Goal: Task Accomplishment & Management: Manage account settings

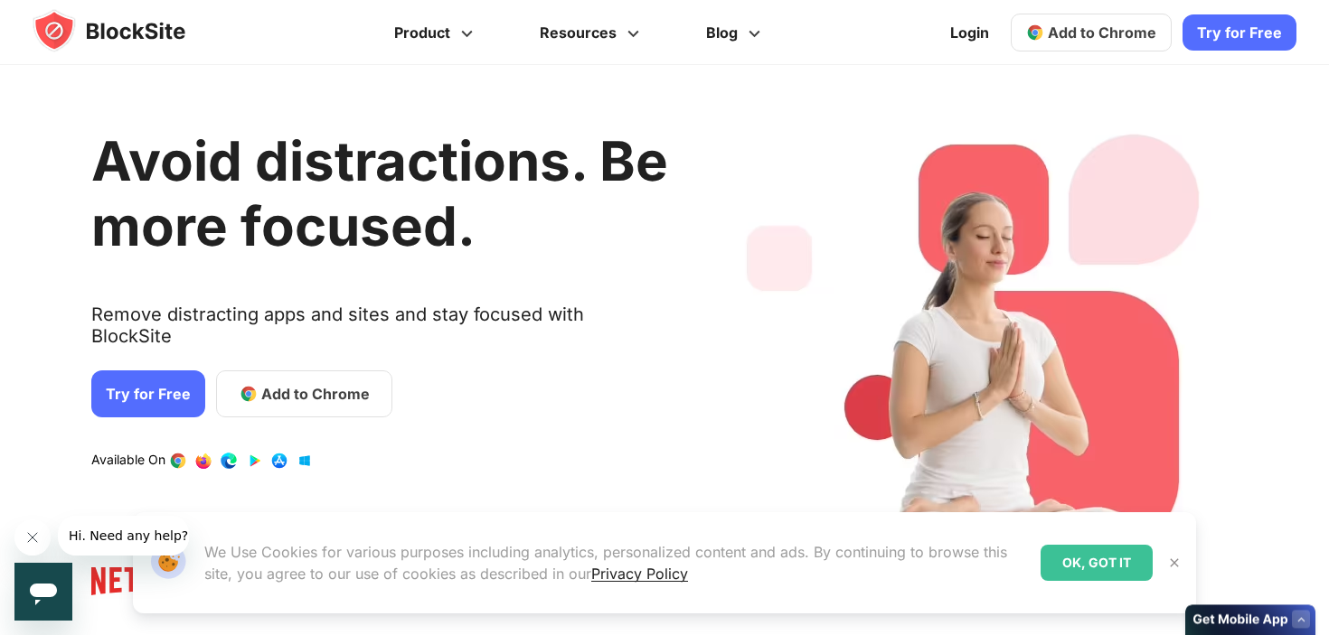
click at [1059, 27] on span "Add to Chrome" at bounding box center [1101, 32] width 108 height 18
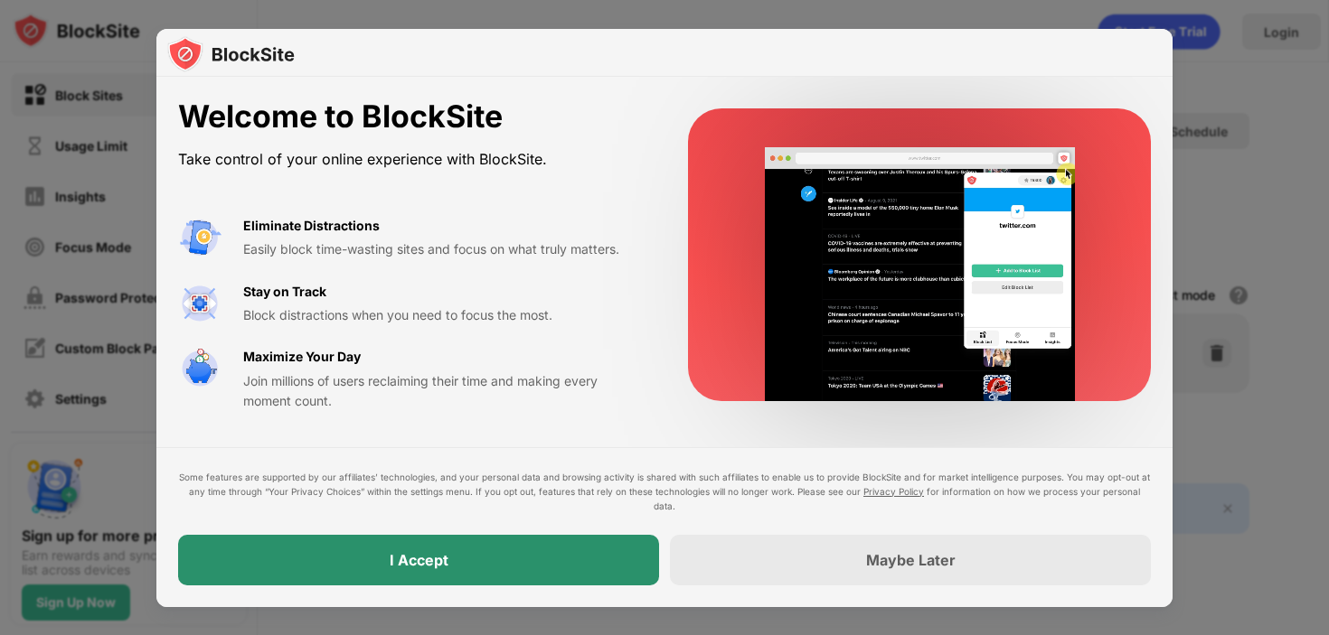
click at [403, 559] on div "I Accept" at bounding box center [419, 560] width 59 height 18
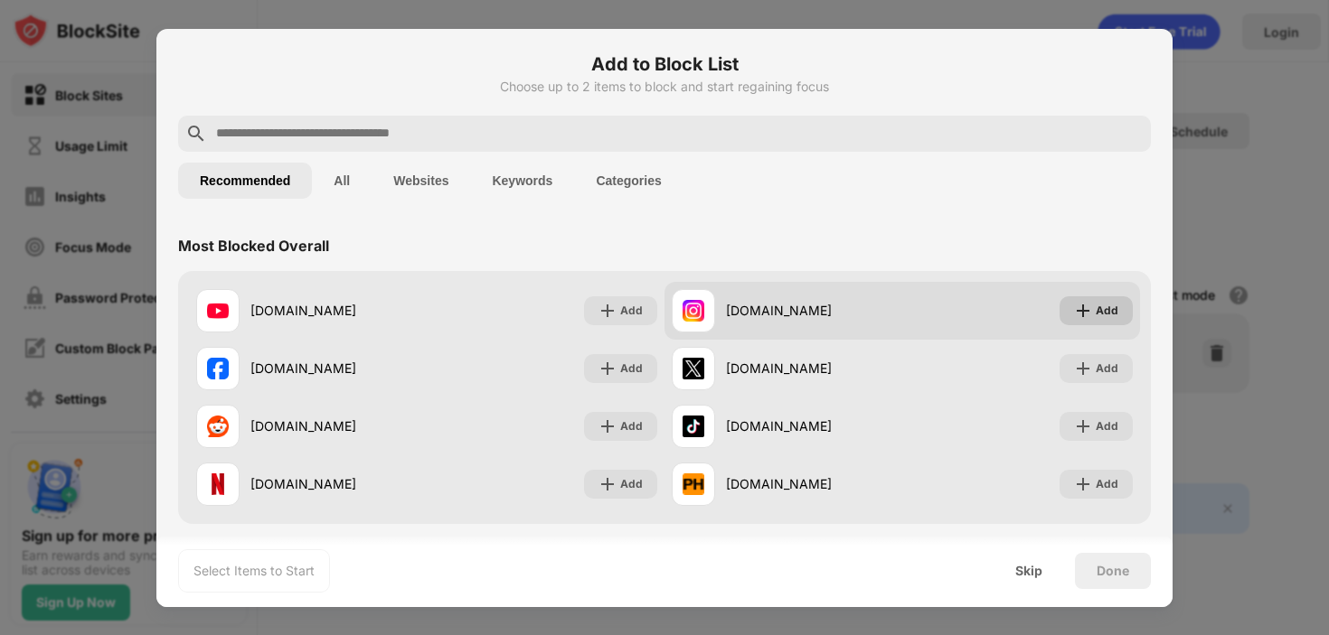
click at [1086, 314] on img at bounding box center [1083, 311] width 18 height 18
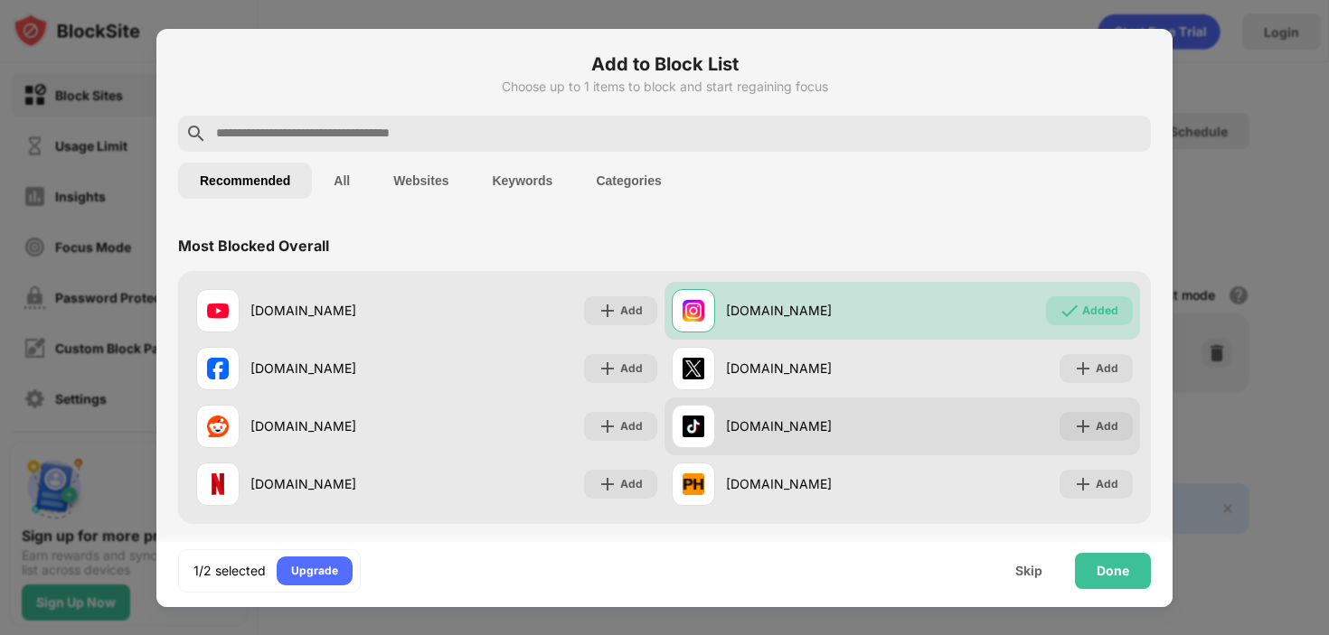
click at [1085, 409] on div "tiktok.com Add" at bounding box center [901, 427] width 475 height 58
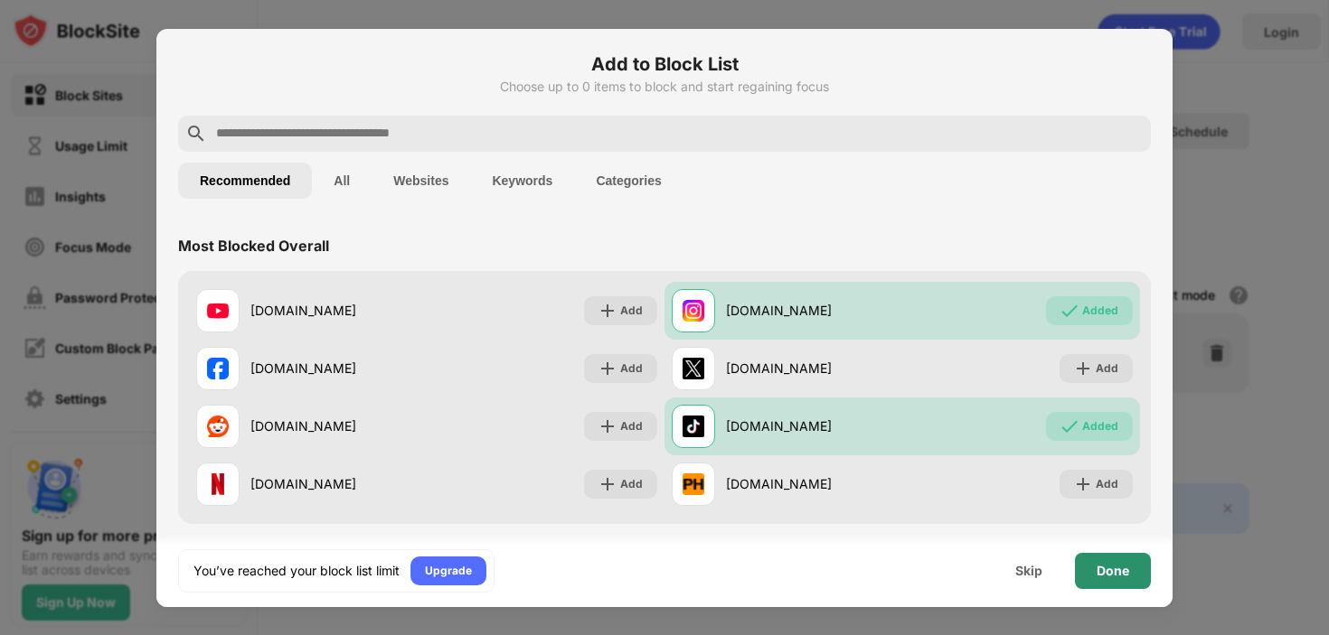
click at [1123, 582] on div "Done" at bounding box center [1113, 571] width 76 height 36
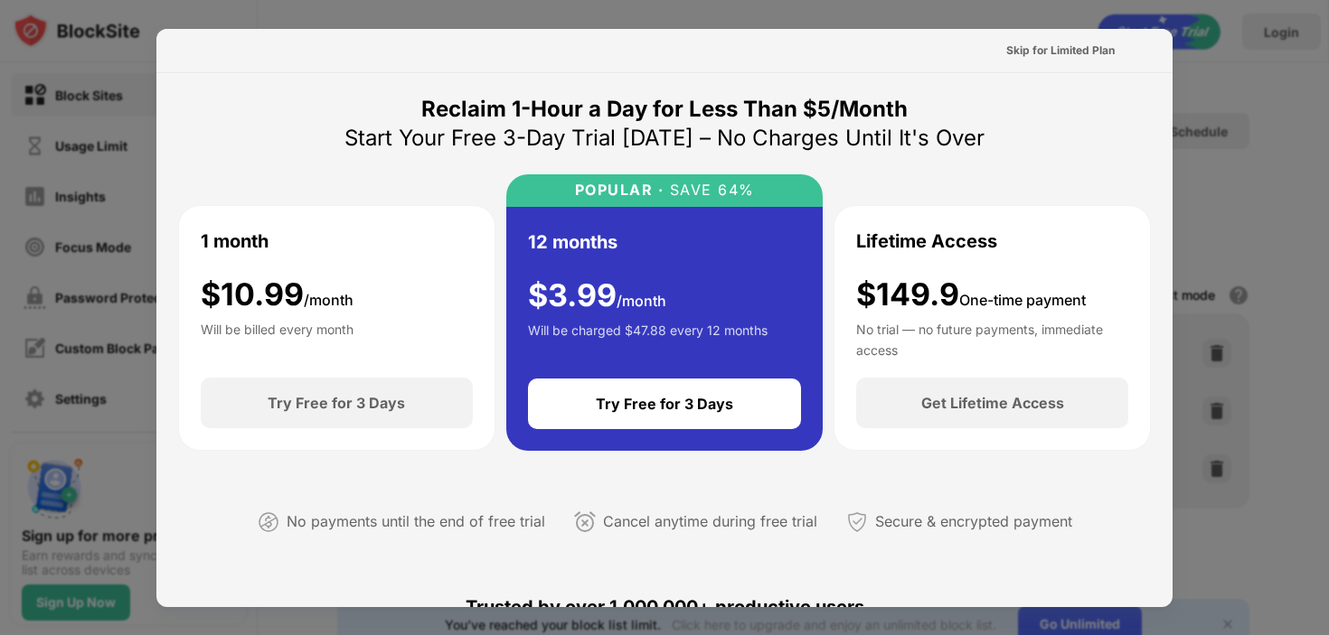
click at [303, 284] on div "$ 10.99 /month" at bounding box center [277, 295] width 153 height 37
click at [287, 299] on div "$ 10.99 /month" at bounding box center [277, 295] width 153 height 37
click at [339, 242] on div "1 month $ 10.99 /month Will be billed every month" at bounding box center [337, 292] width 272 height 129
click at [1026, 52] on div "Skip for Limited Plan" at bounding box center [1060, 51] width 108 height 18
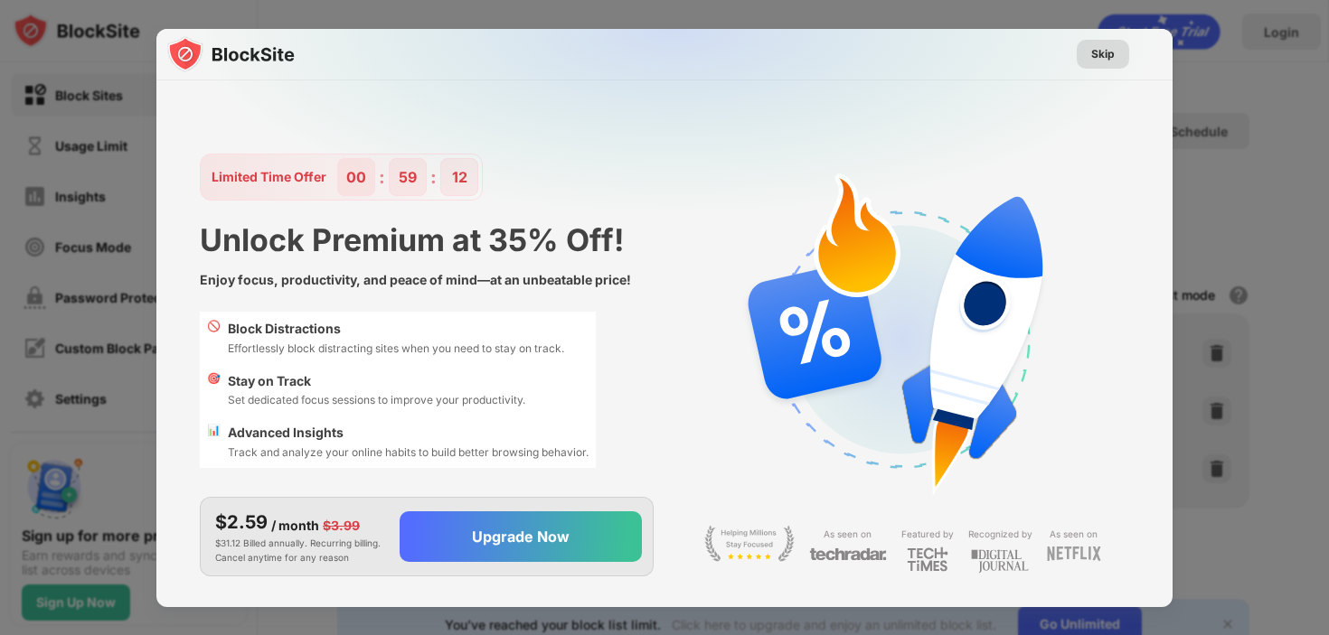
click at [1112, 45] on div "Skip" at bounding box center [1102, 54] width 23 height 18
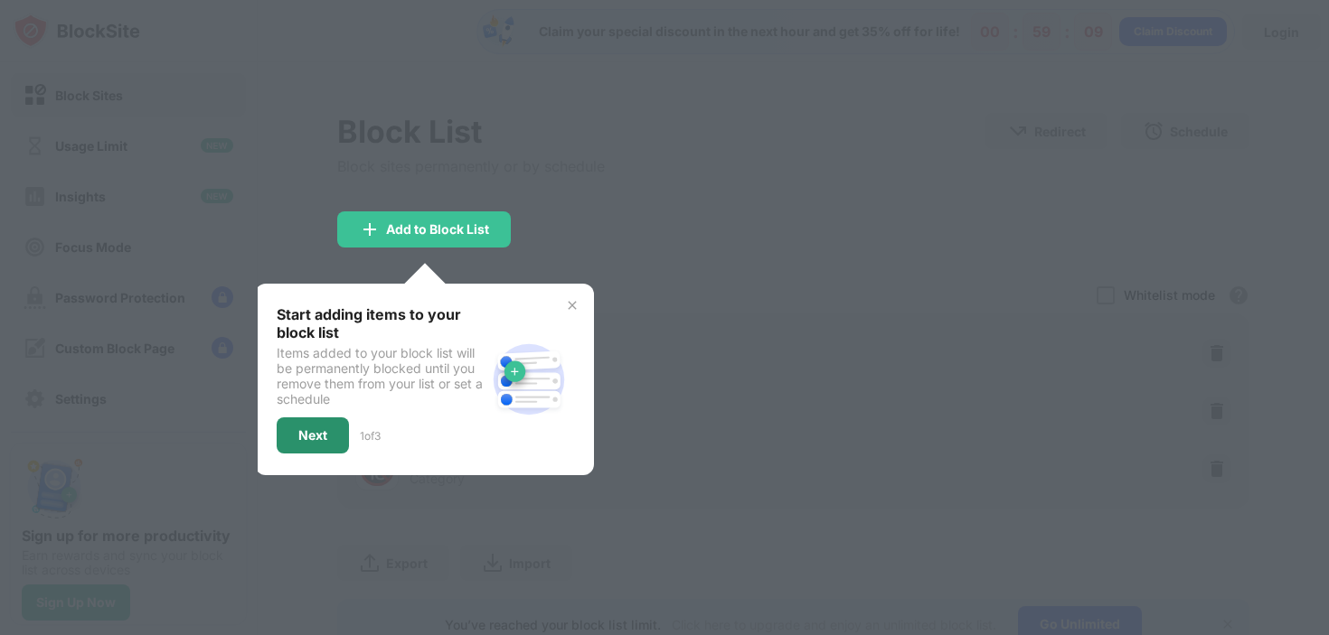
click at [313, 422] on div "Next" at bounding box center [313, 436] width 72 height 36
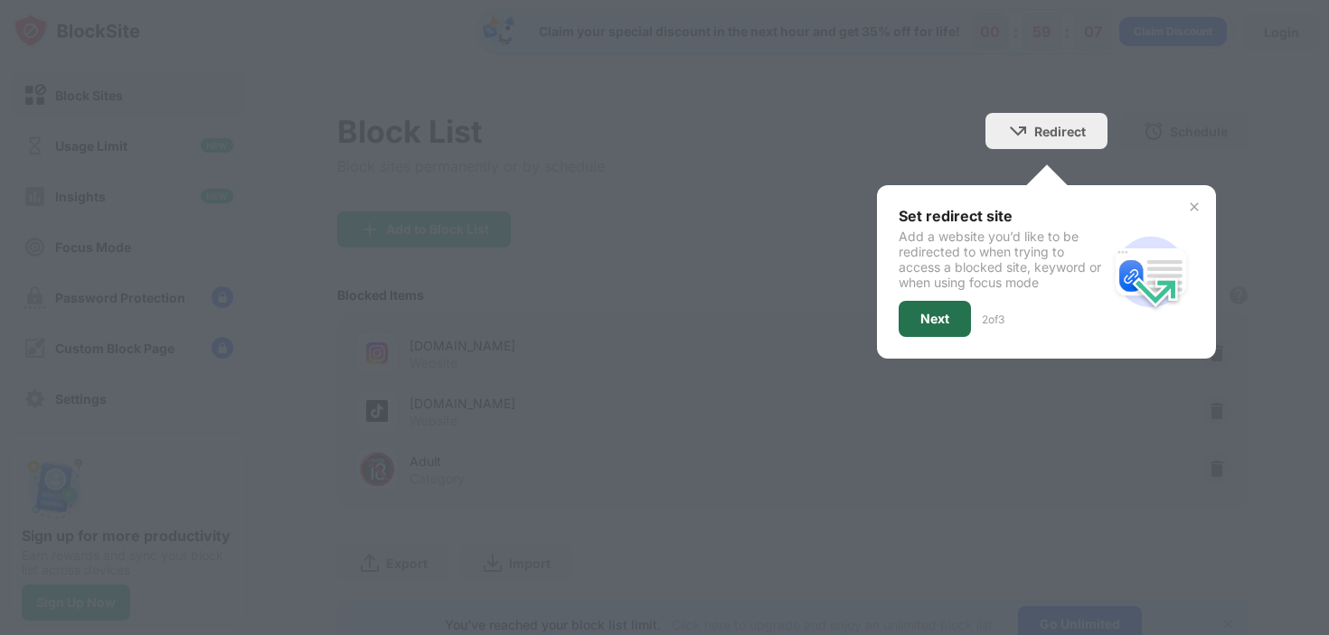
click at [942, 312] on div "Next" at bounding box center [934, 319] width 29 height 14
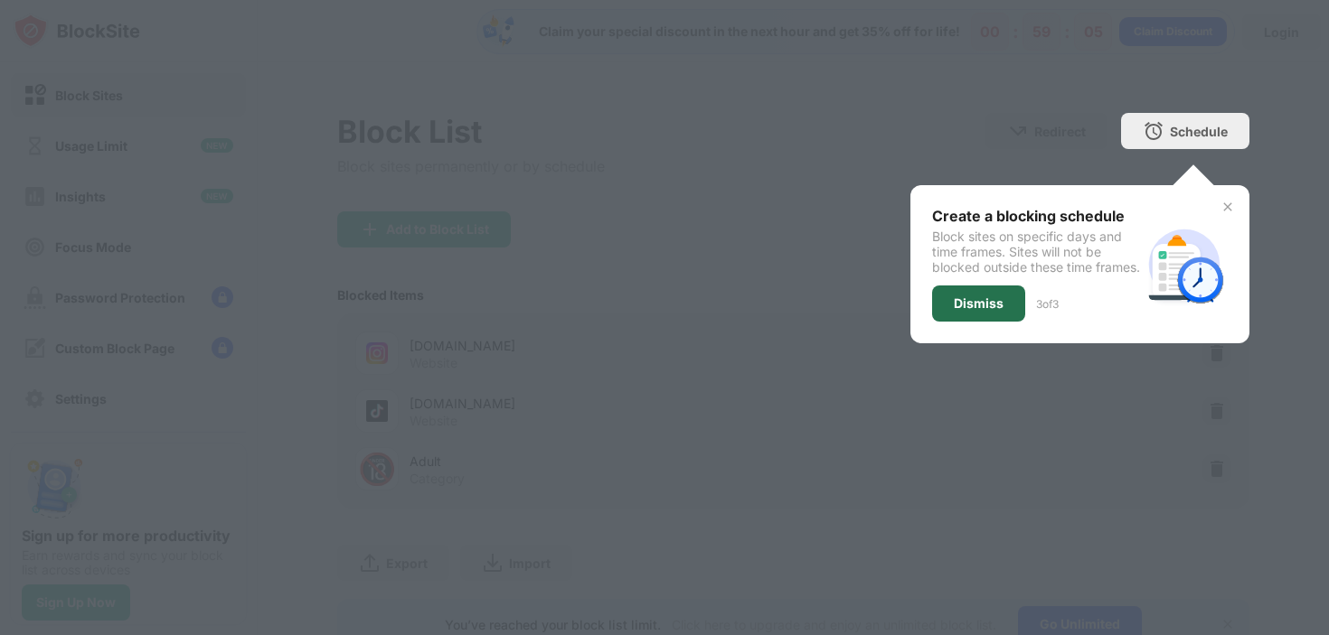
click at [948, 318] on div "Dismiss" at bounding box center [978, 304] width 93 height 36
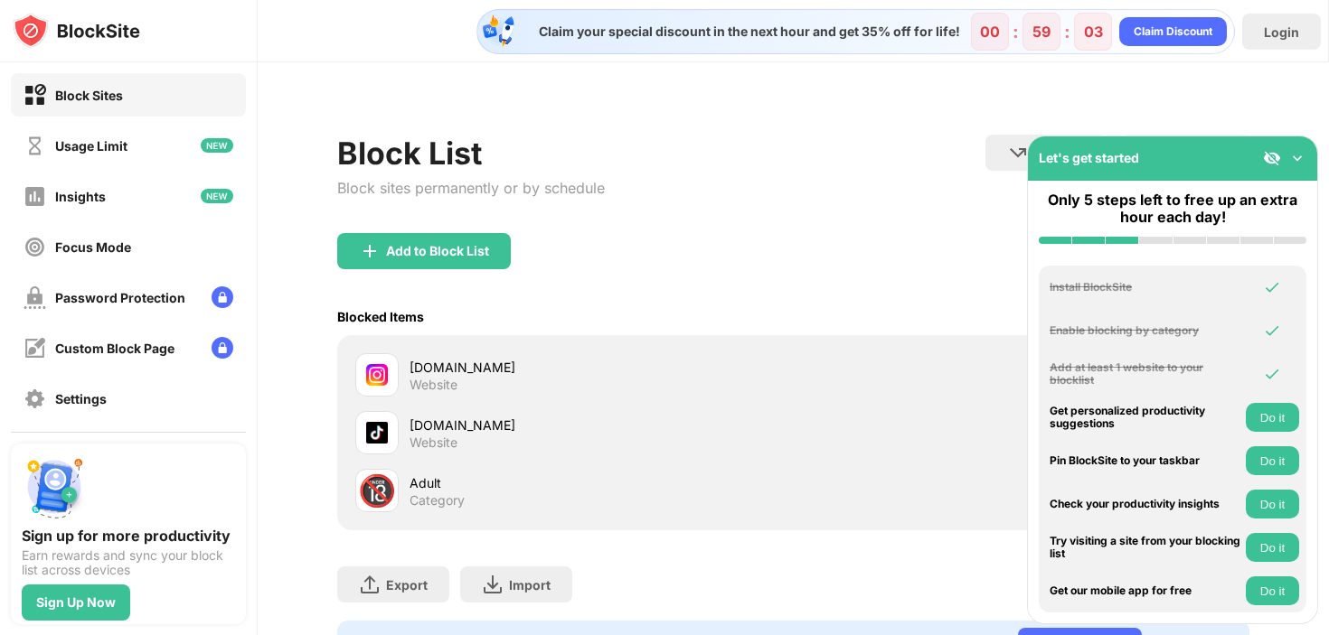
click at [1297, 159] on img at bounding box center [1297, 158] width 18 height 18
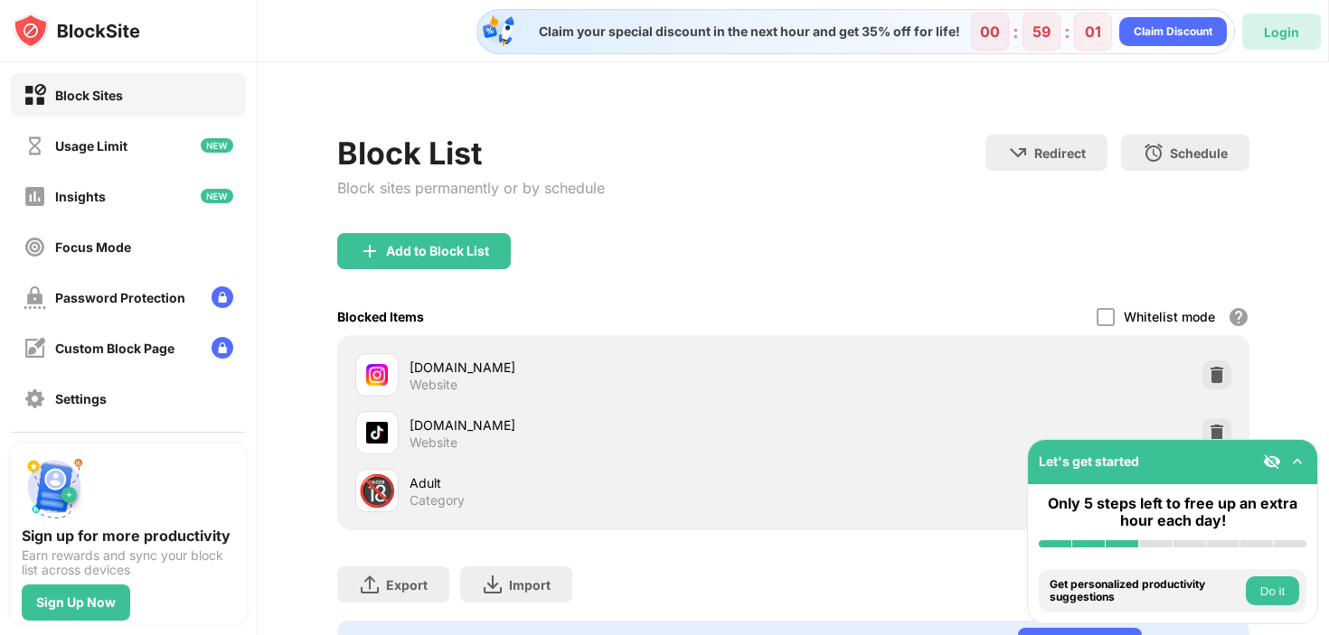
click at [1273, 32] on div "Login" at bounding box center [1280, 31] width 35 height 15
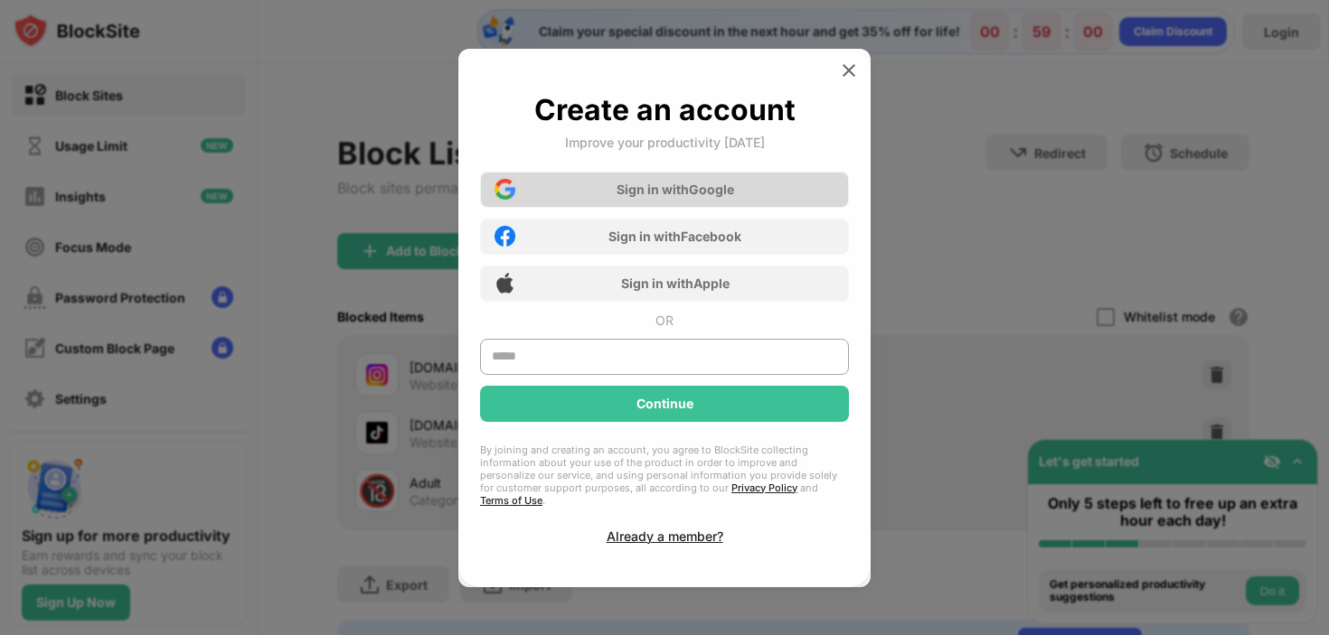
click at [756, 189] on div "Sign in with Google" at bounding box center [664, 190] width 369 height 36
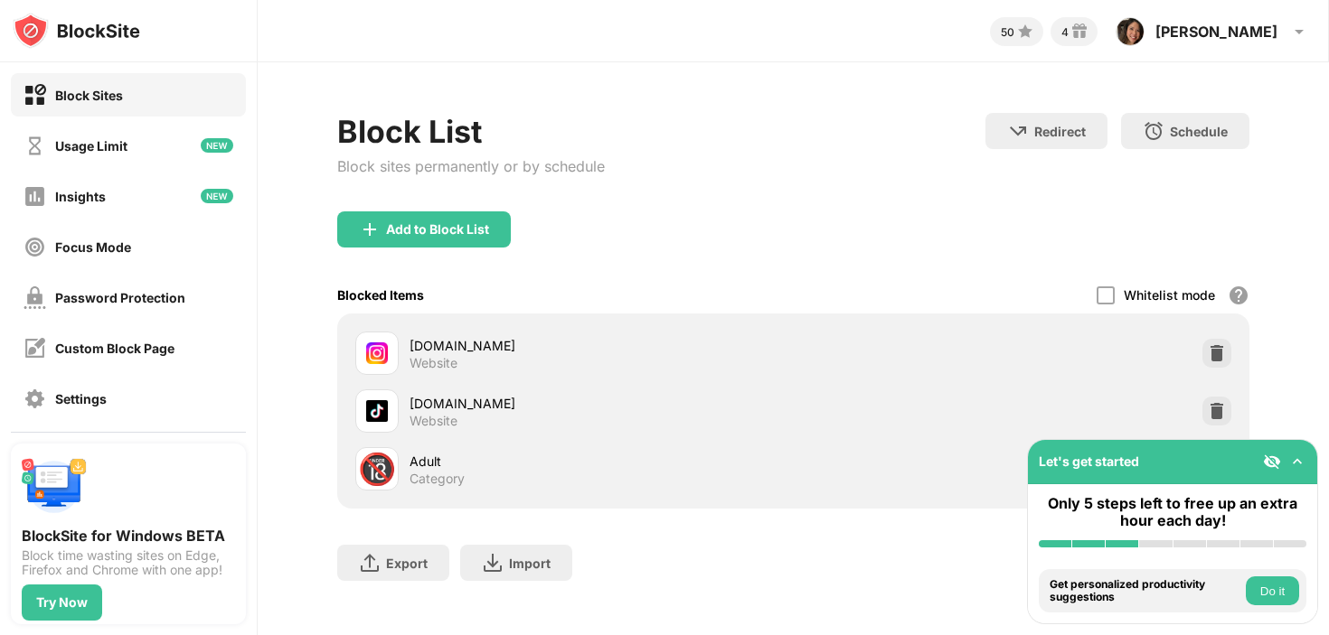
click at [778, 555] on div "Export Export Files (for websites items only) Import Import Files (for websites…" at bounding box center [793, 554] width 912 height 90
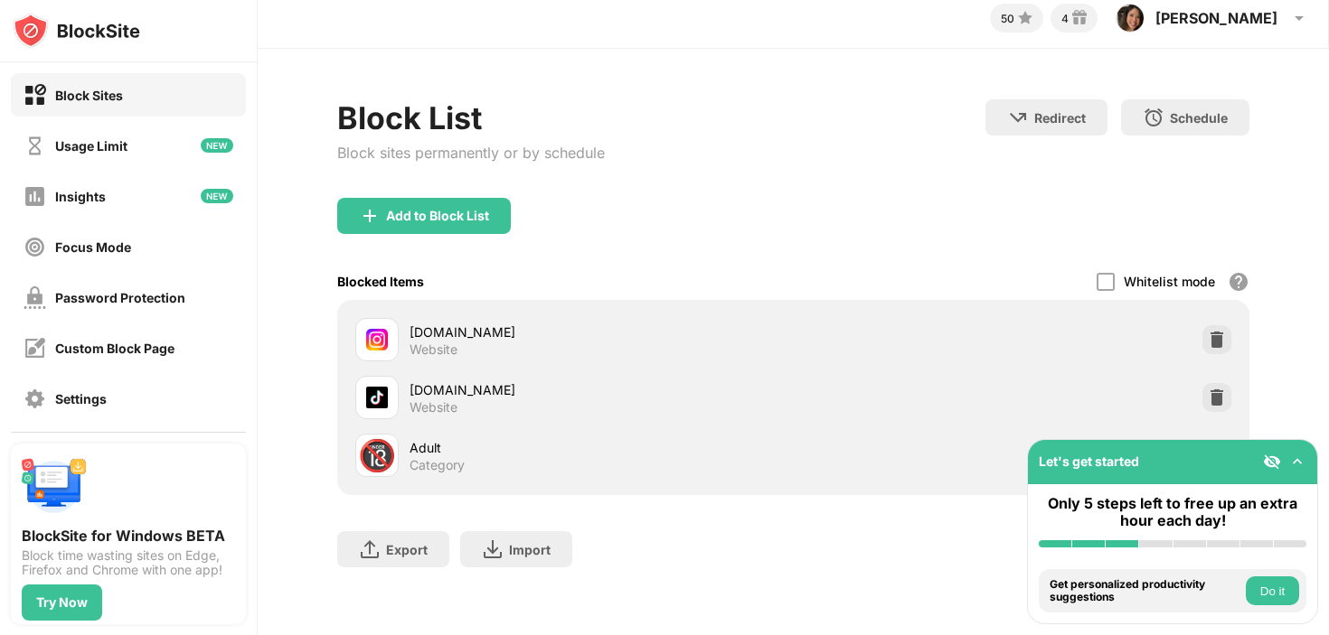
click at [1296, 464] on img at bounding box center [1297, 462] width 18 height 18
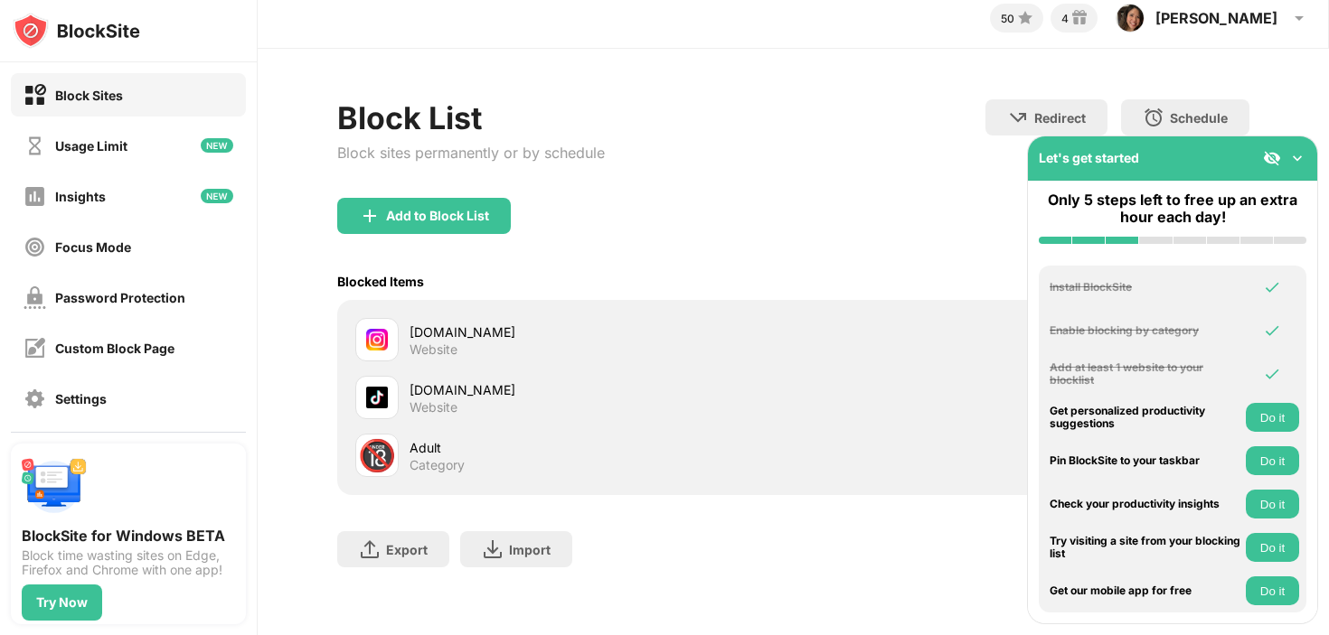
click at [1296, 155] on img at bounding box center [1297, 158] width 18 height 18
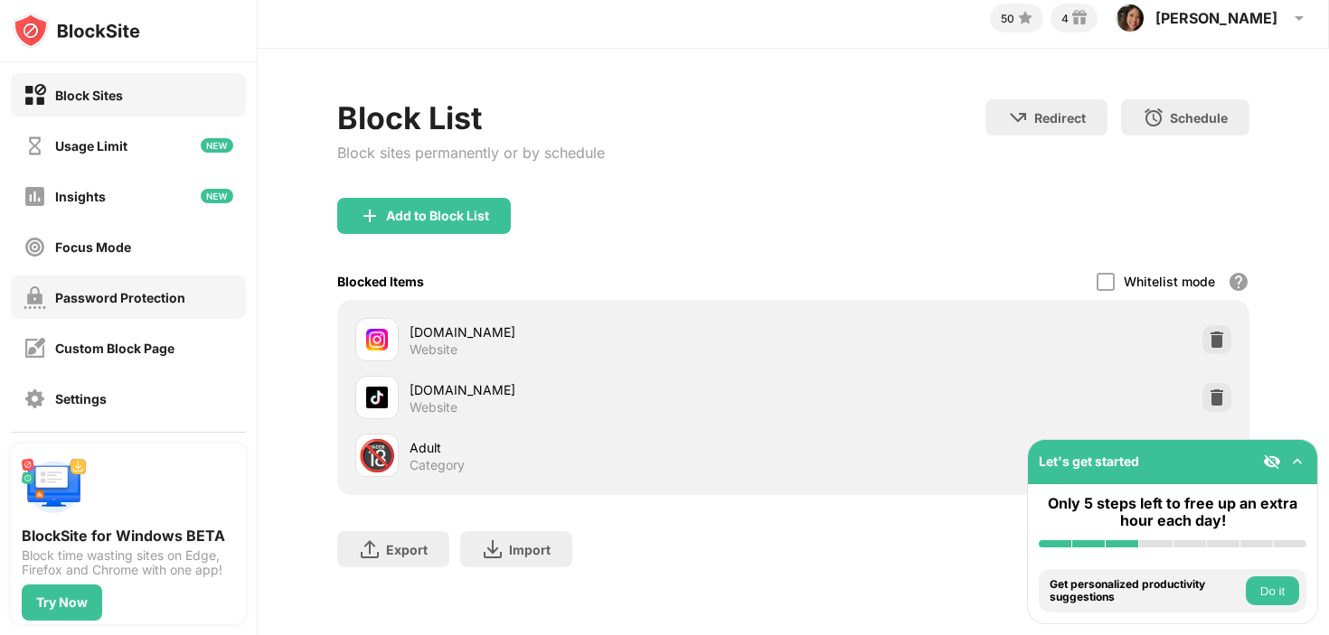
click at [131, 279] on div "Password Protection" at bounding box center [128, 297] width 235 height 43
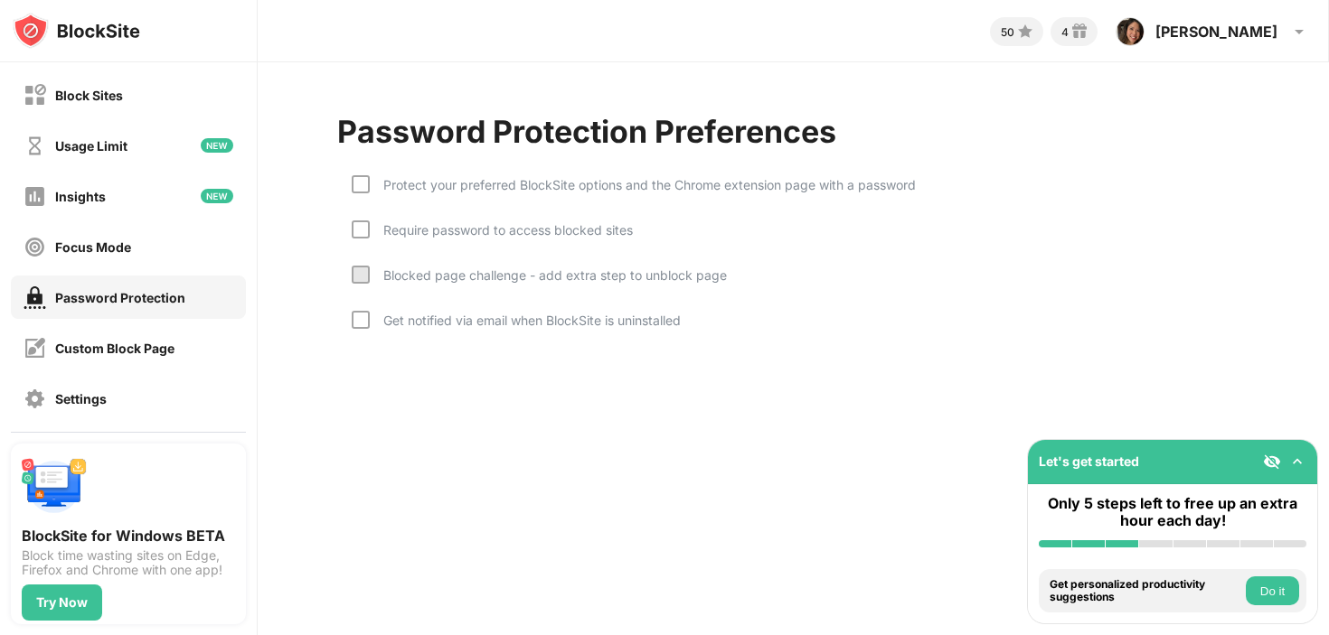
click at [354, 195] on div "Protect your preferred BlockSite options and the Chrome extension page with a p…" at bounding box center [634, 197] width 564 height 45
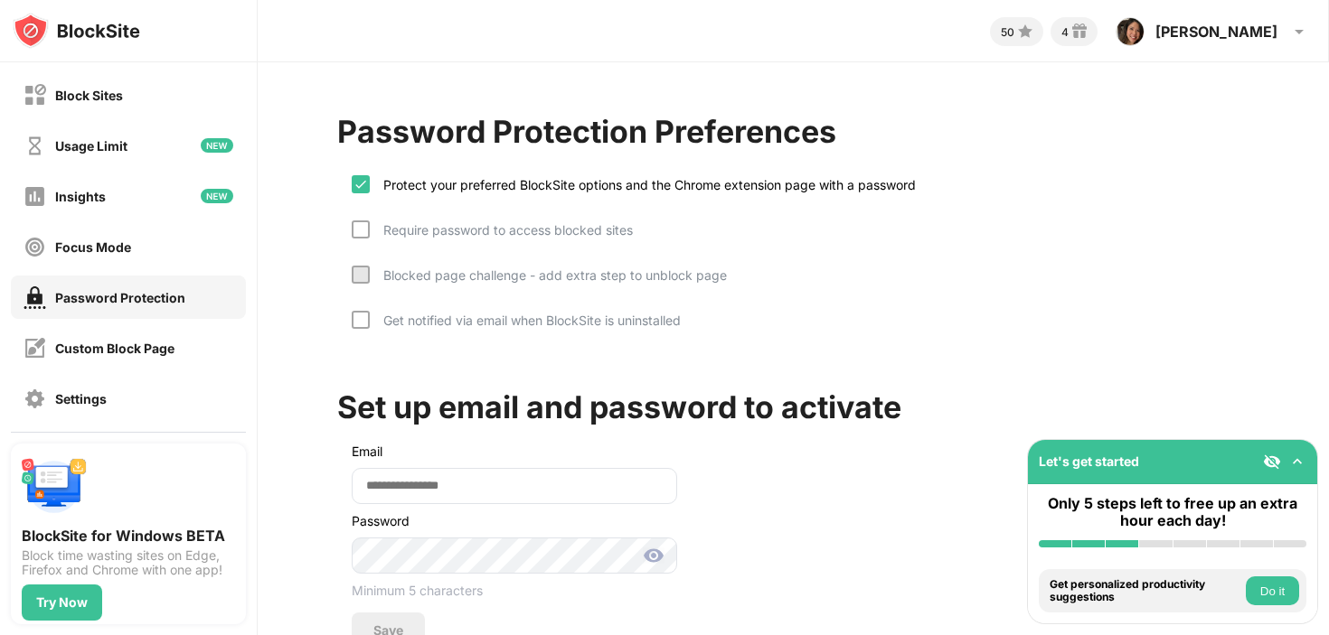
scroll to position [64, 0]
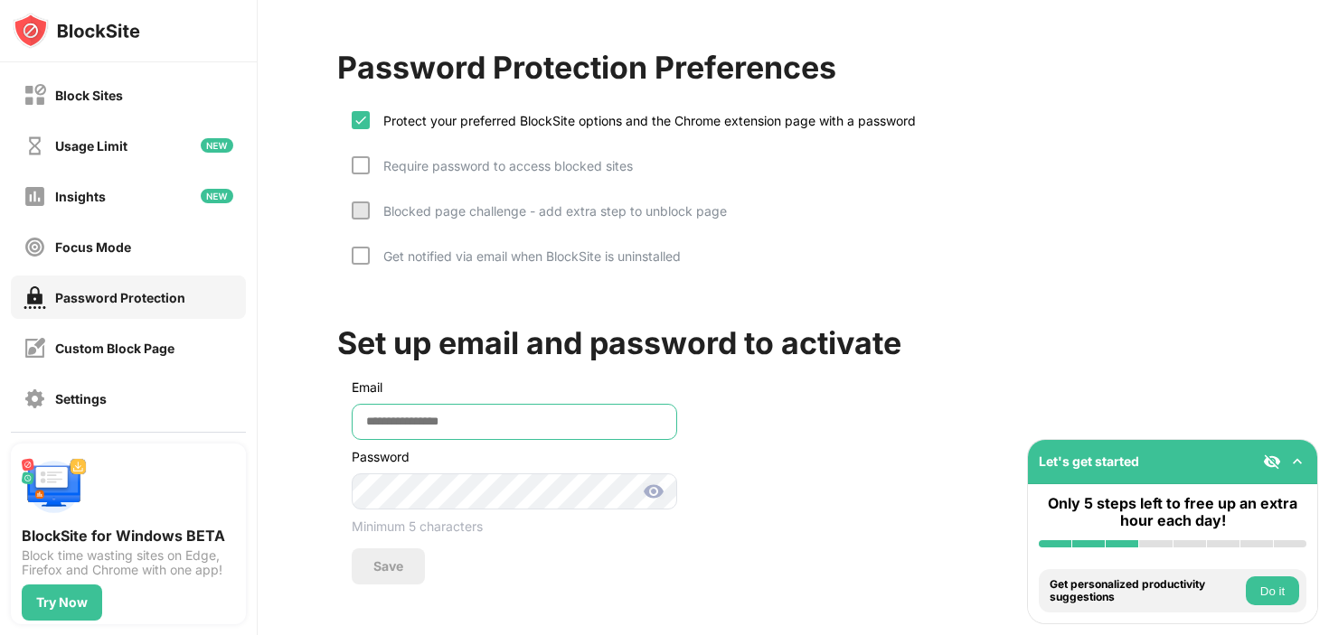
click at [383, 420] on input "email" at bounding box center [514, 422] width 325 height 36
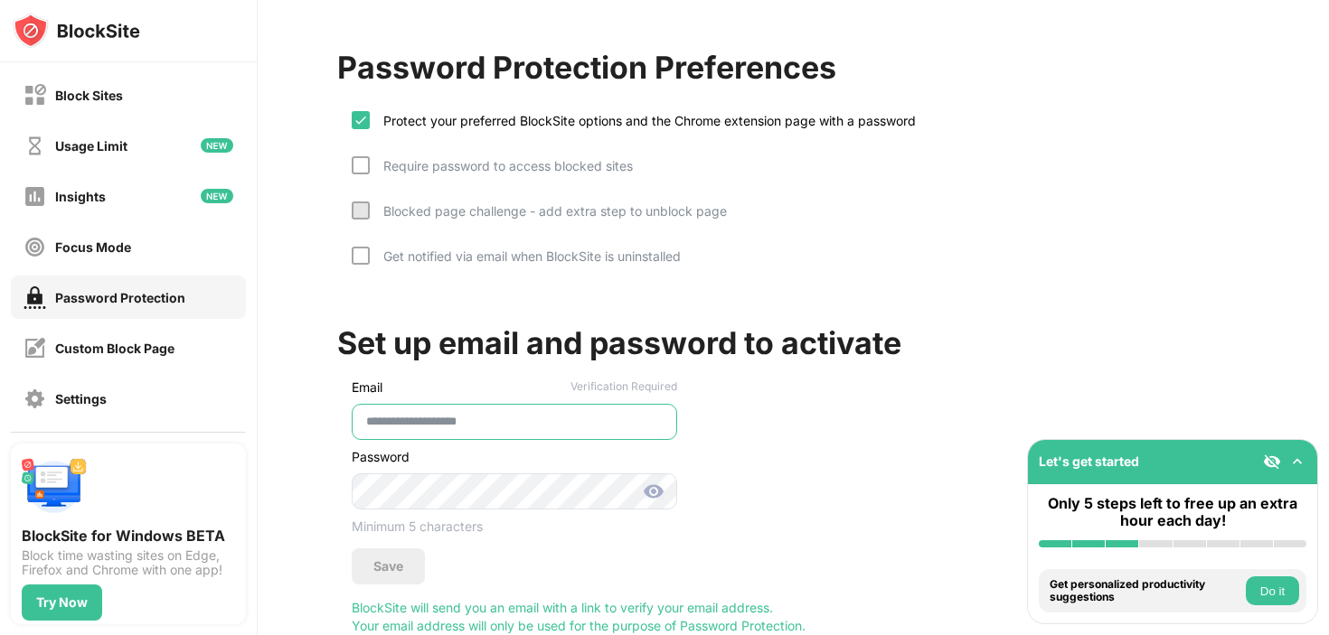
type input "**********"
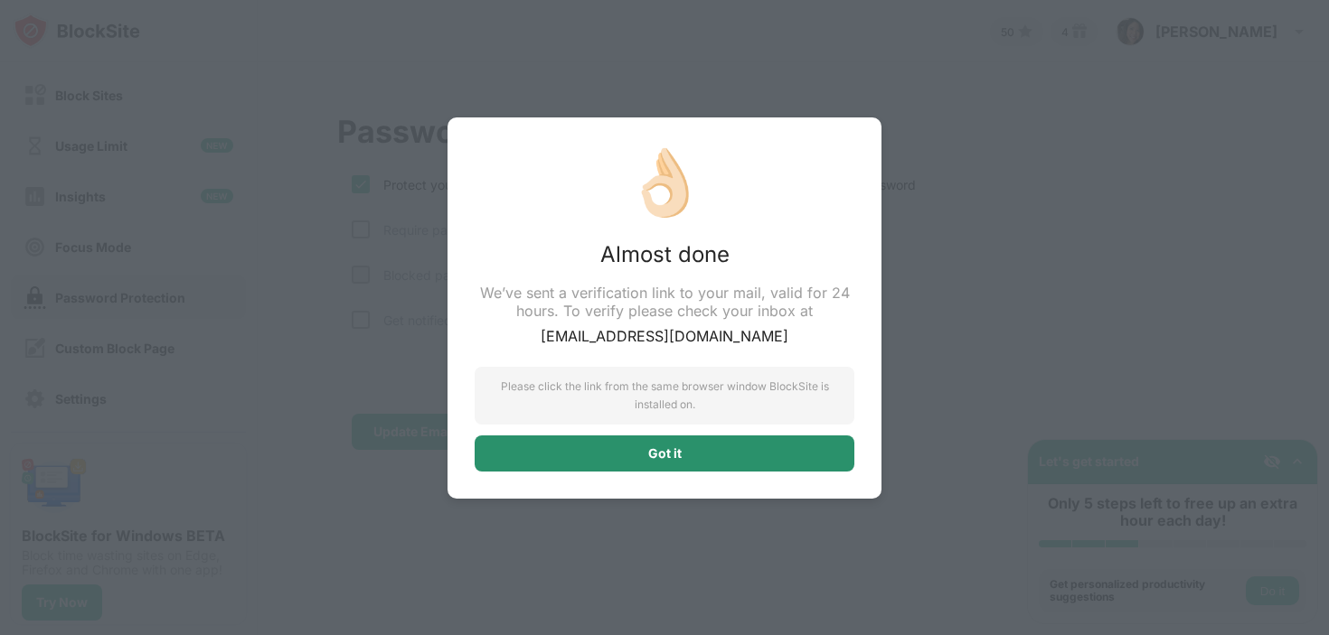
click at [738, 464] on div "Got it" at bounding box center [664, 454] width 380 height 36
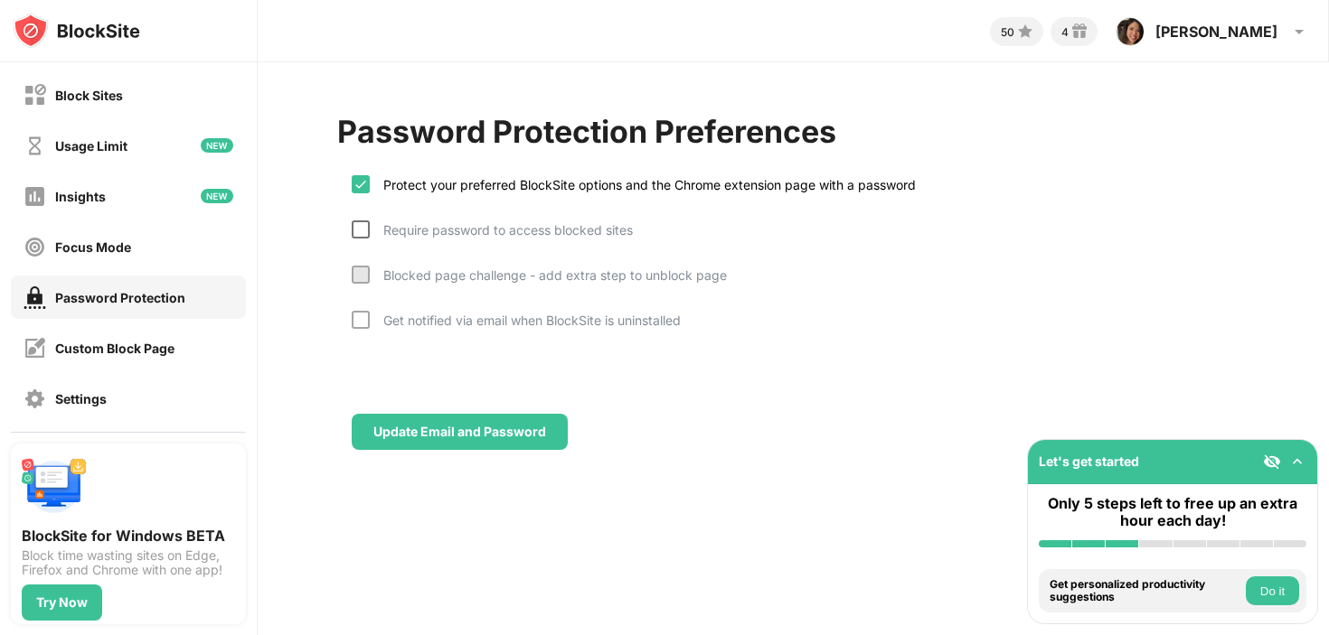
click at [363, 228] on div at bounding box center [361, 230] width 18 height 18
click at [367, 317] on div at bounding box center [361, 320] width 18 height 18
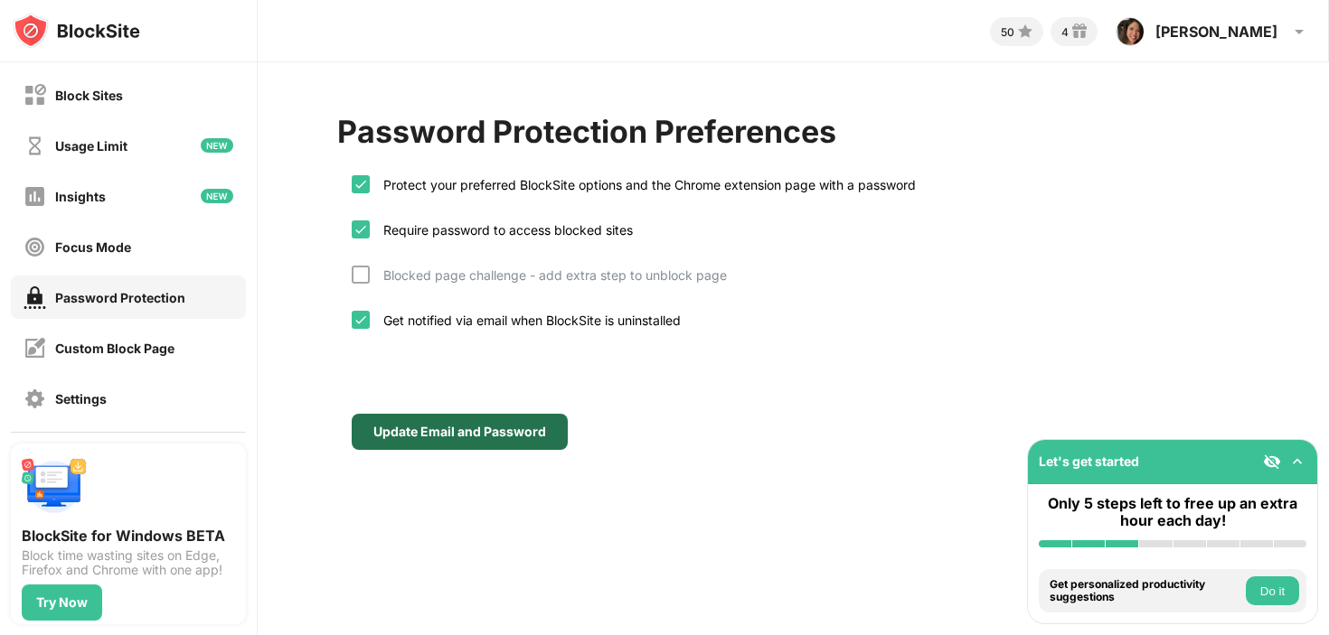
click at [407, 431] on div "Update Email and Password" at bounding box center [459, 432] width 173 height 14
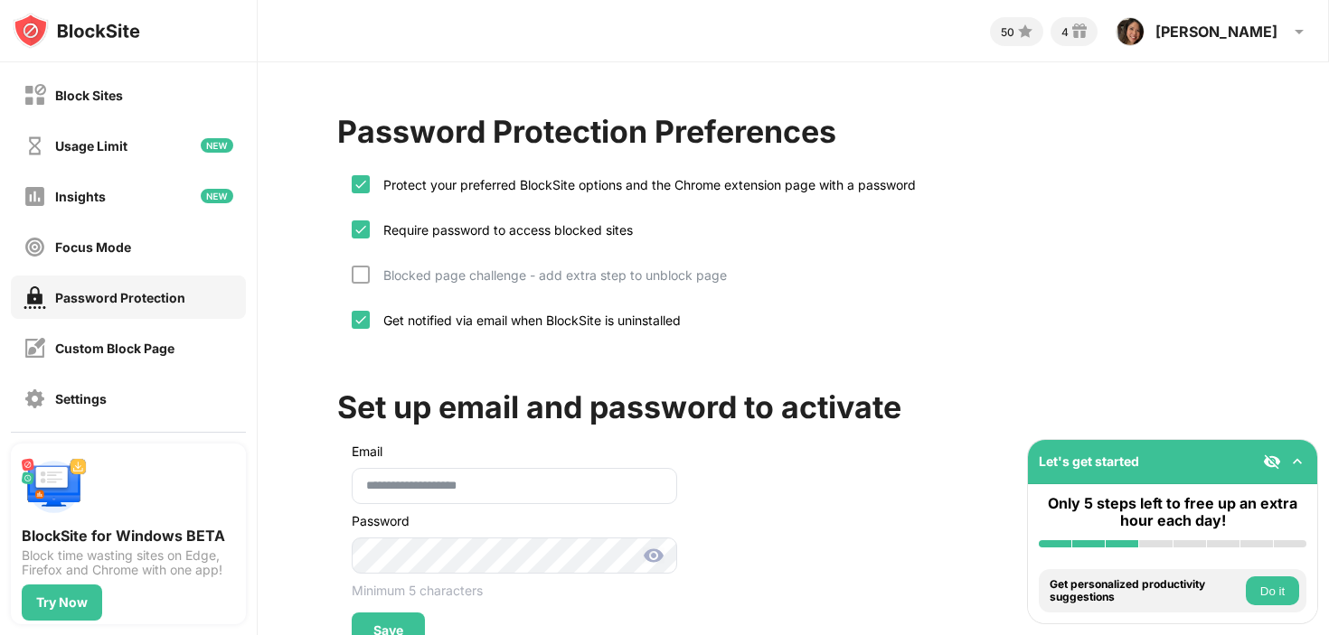
scroll to position [64, 0]
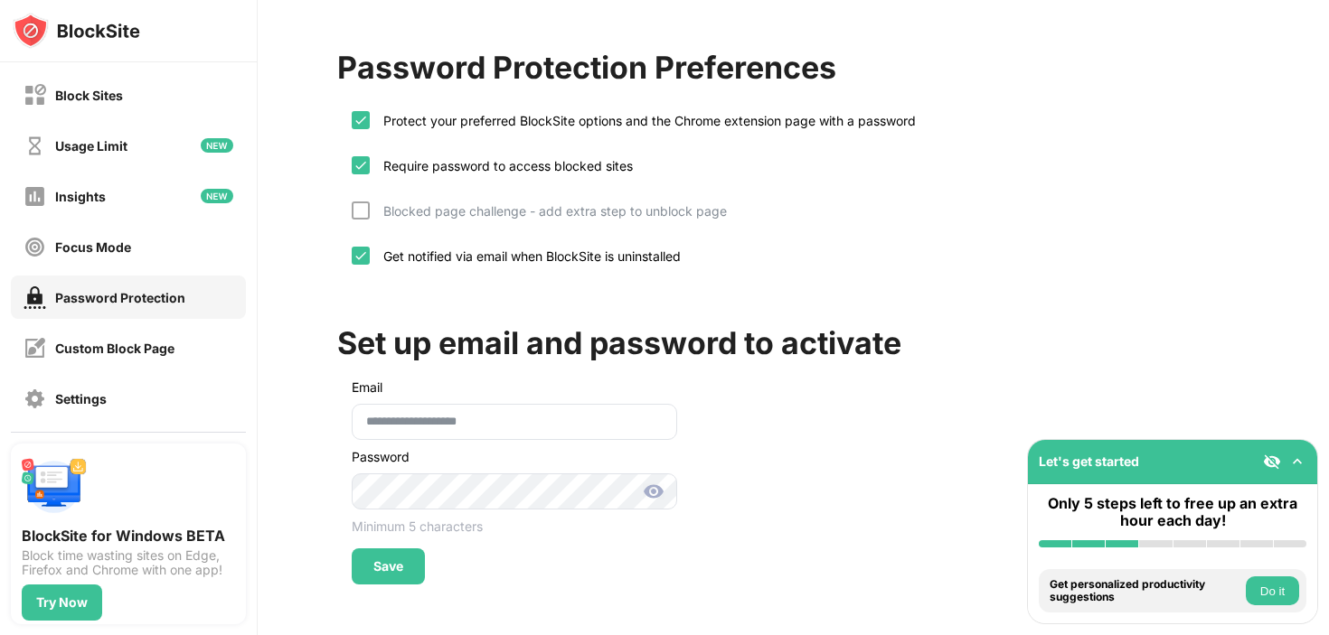
click at [657, 488] on img at bounding box center [654, 492] width 22 height 22
click at [396, 575] on div "Save" at bounding box center [388, 567] width 73 height 36
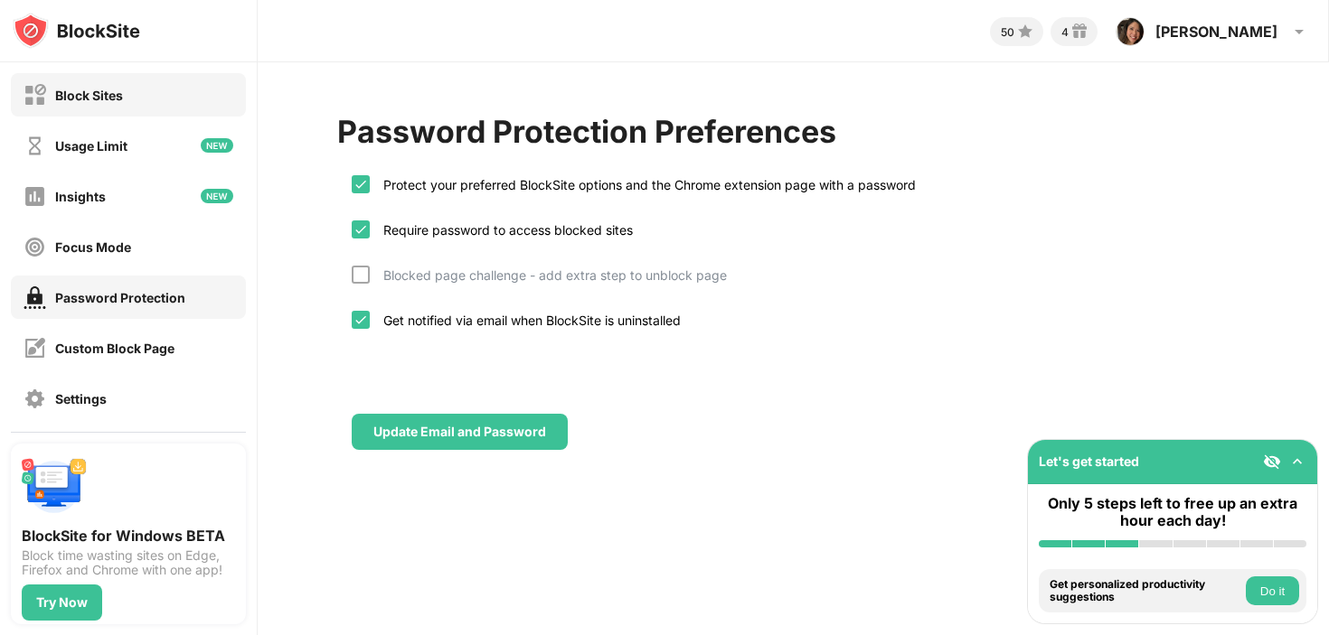
click at [177, 99] on div "Block Sites" at bounding box center [128, 94] width 235 height 43
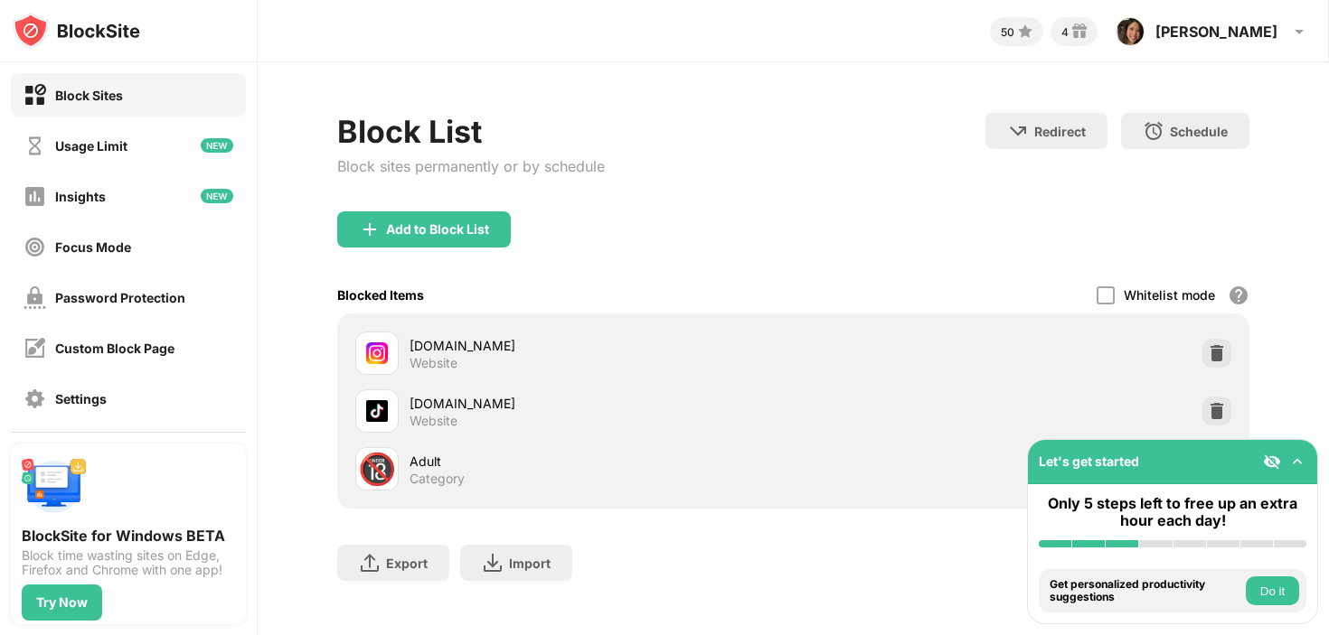
scroll to position [14, 0]
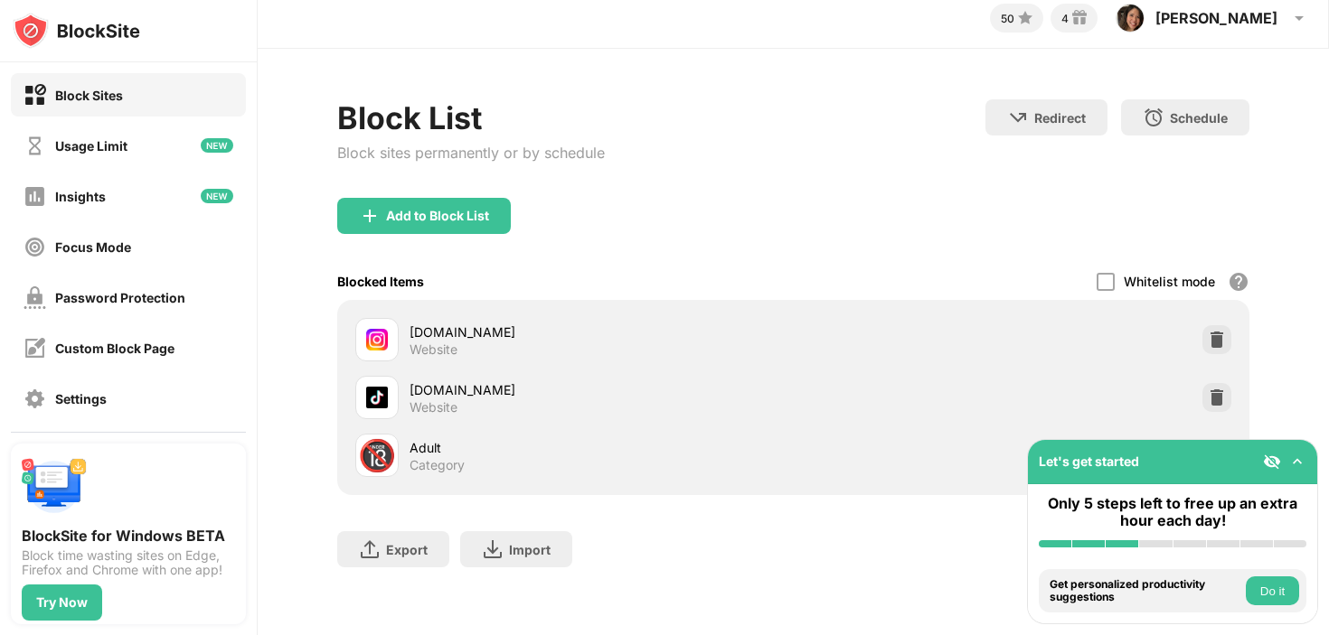
click at [799, 340] on div "instagram.com Website" at bounding box center [793, 340] width 890 height 58
click at [181, 290] on div "Password Protection" at bounding box center [120, 297] width 130 height 15
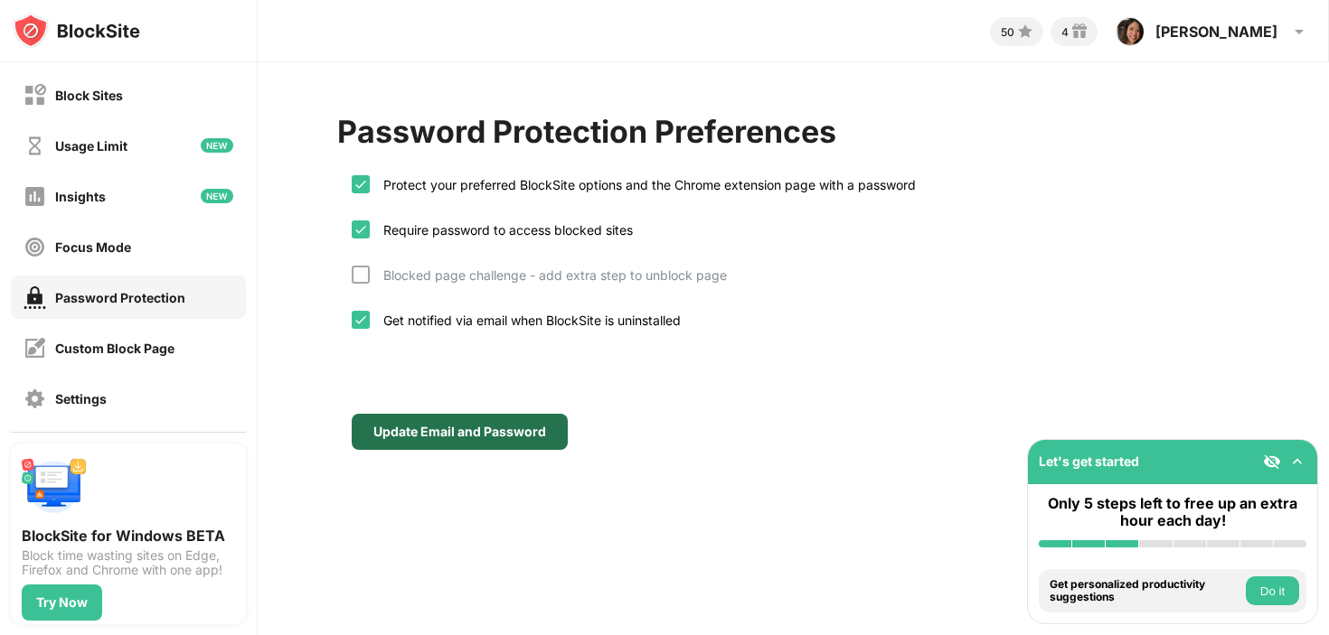
click at [387, 431] on div "Update Email and Password" at bounding box center [459, 432] width 173 height 14
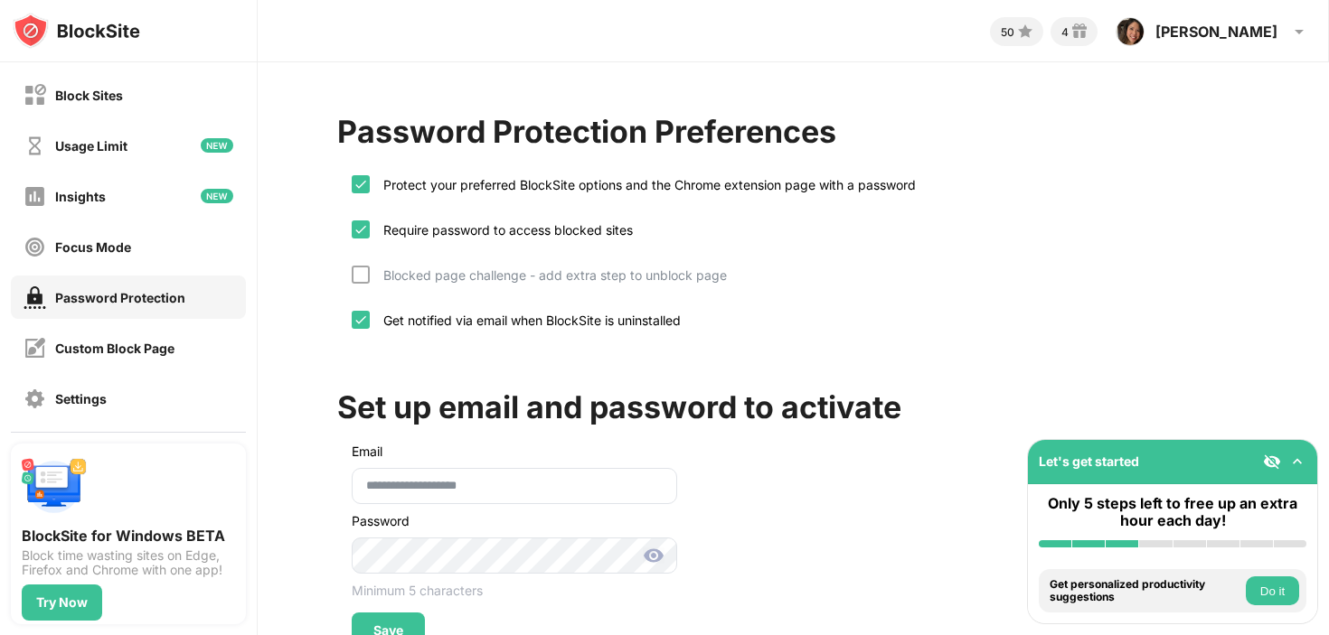
scroll to position [64, 0]
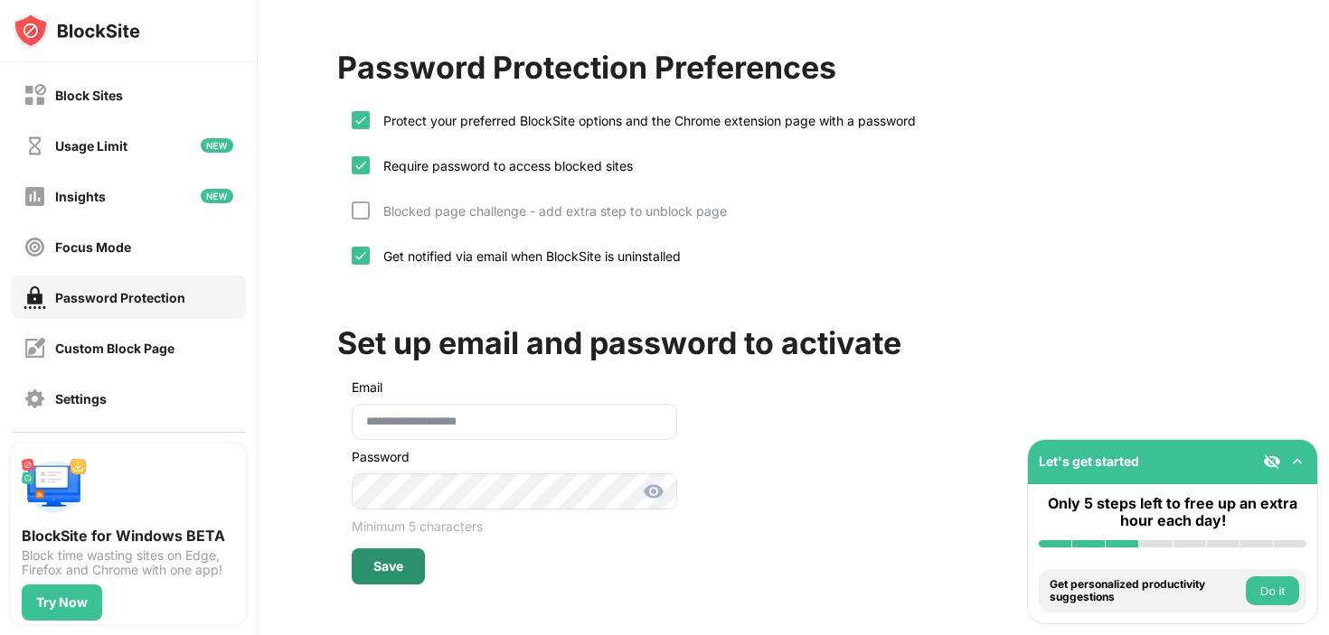
click at [397, 565] on div "Save" at bounding box center [388, 566] width 30 height 14
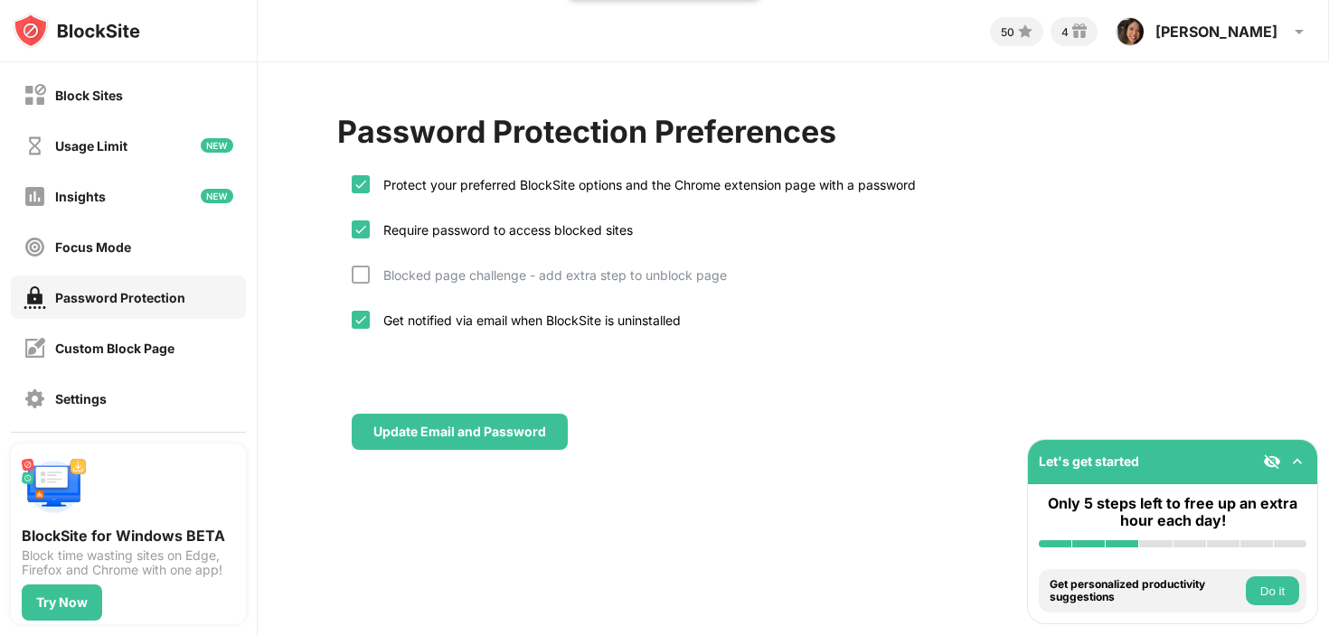
scroll to position [0, 0]
click at [155, 108] on div "Block Sites" at bounding box center [128, 94] width 235 height 43
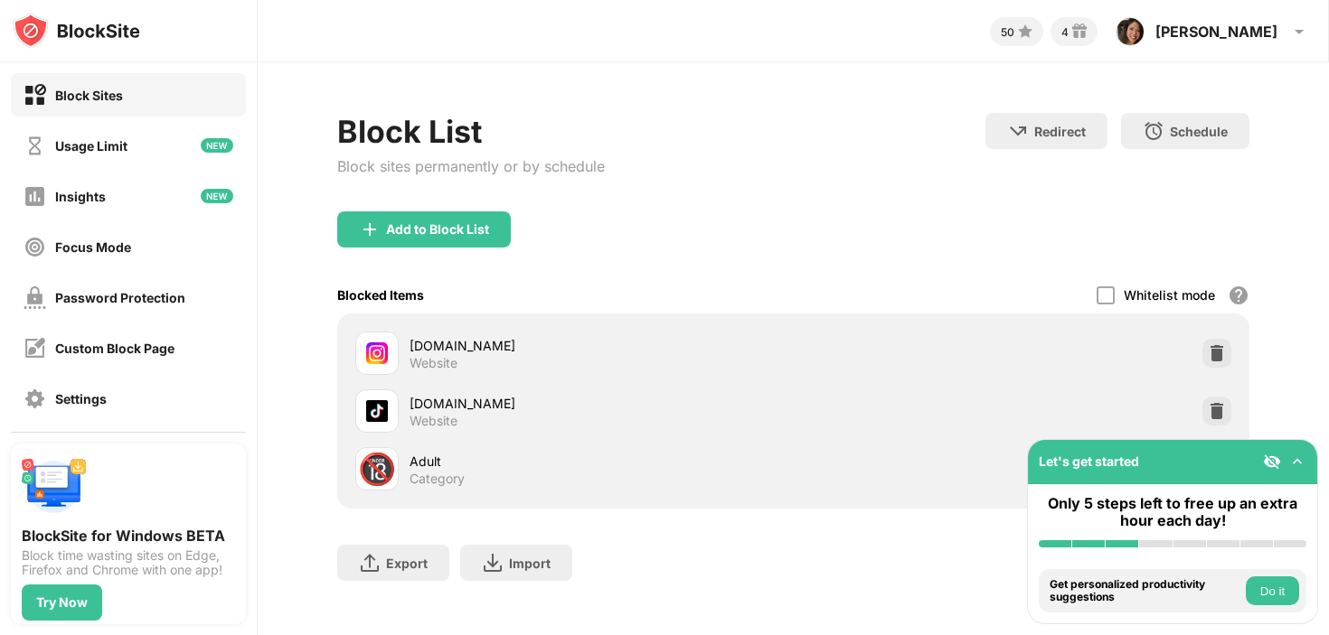
scroll to position [14, 0]
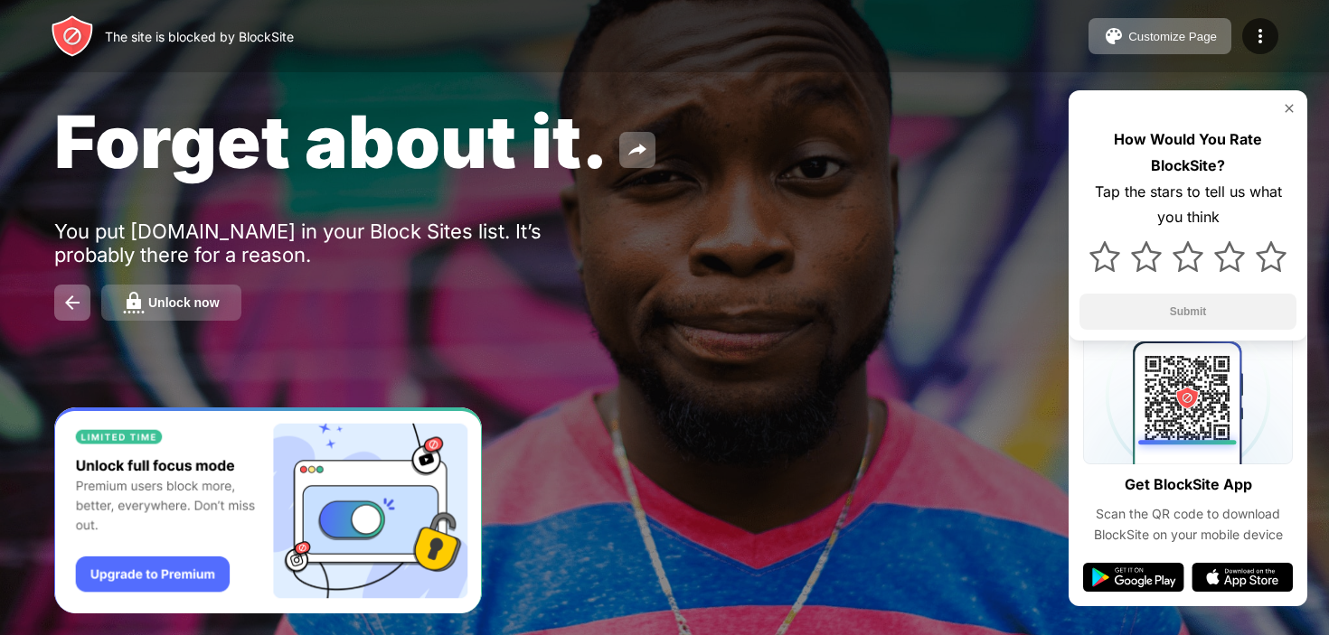
click at [189, 306] on div "Unlock now" at bounding box center [183, 303] width 71 height 14
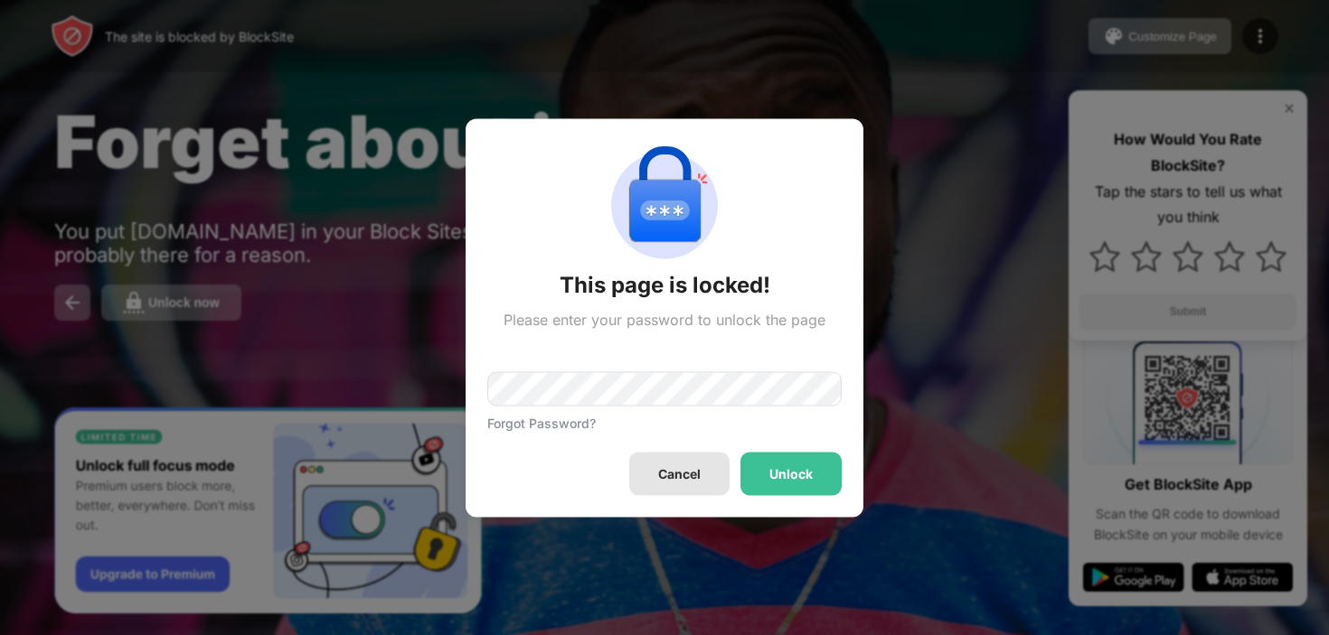
click at [664, 475] on div "Cancel" at bounding box center [679, 473] width 42 height 14
